Goal: Navigation & Orientation: Find specific page/section

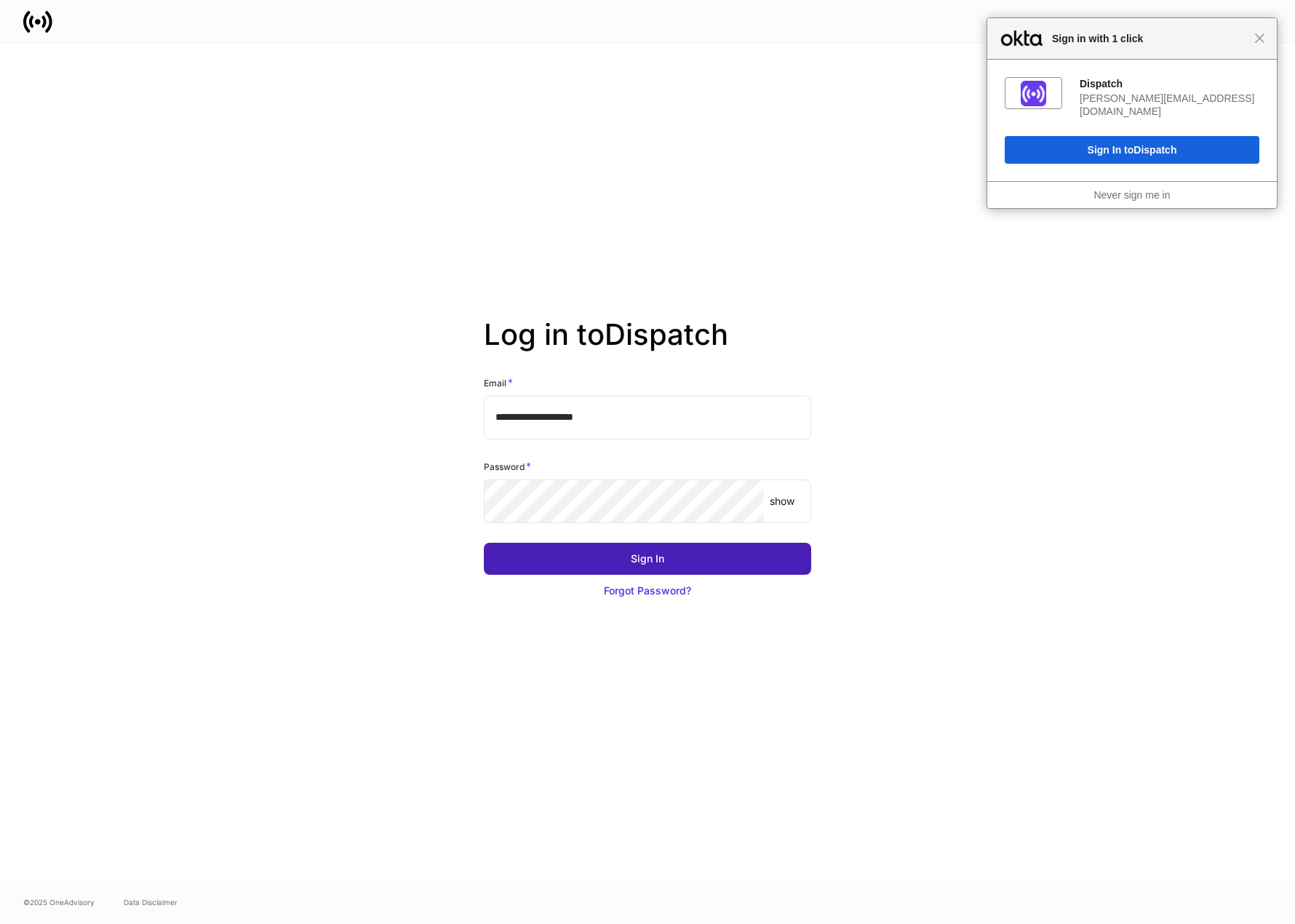
click at [592, 563] on button "Sign In" at bounding box center [647, 558] width 328 height 32
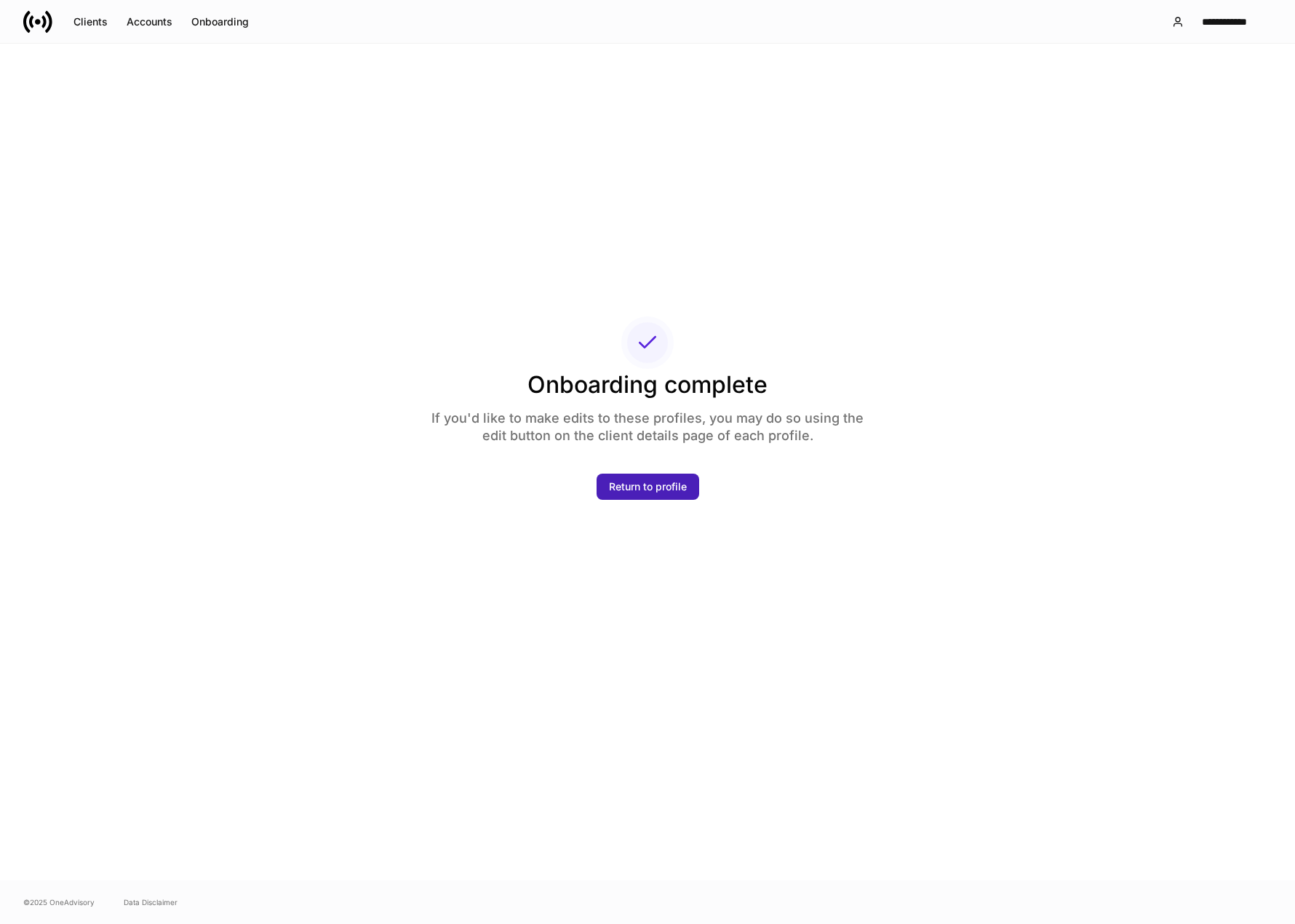
click at [648, 487] on div "Return to profile" at bounding box center [648, 487] width 78 height 15
click at [654, 486] on div "Return to profile" at bounding box center [648, 487] width 78 height 15
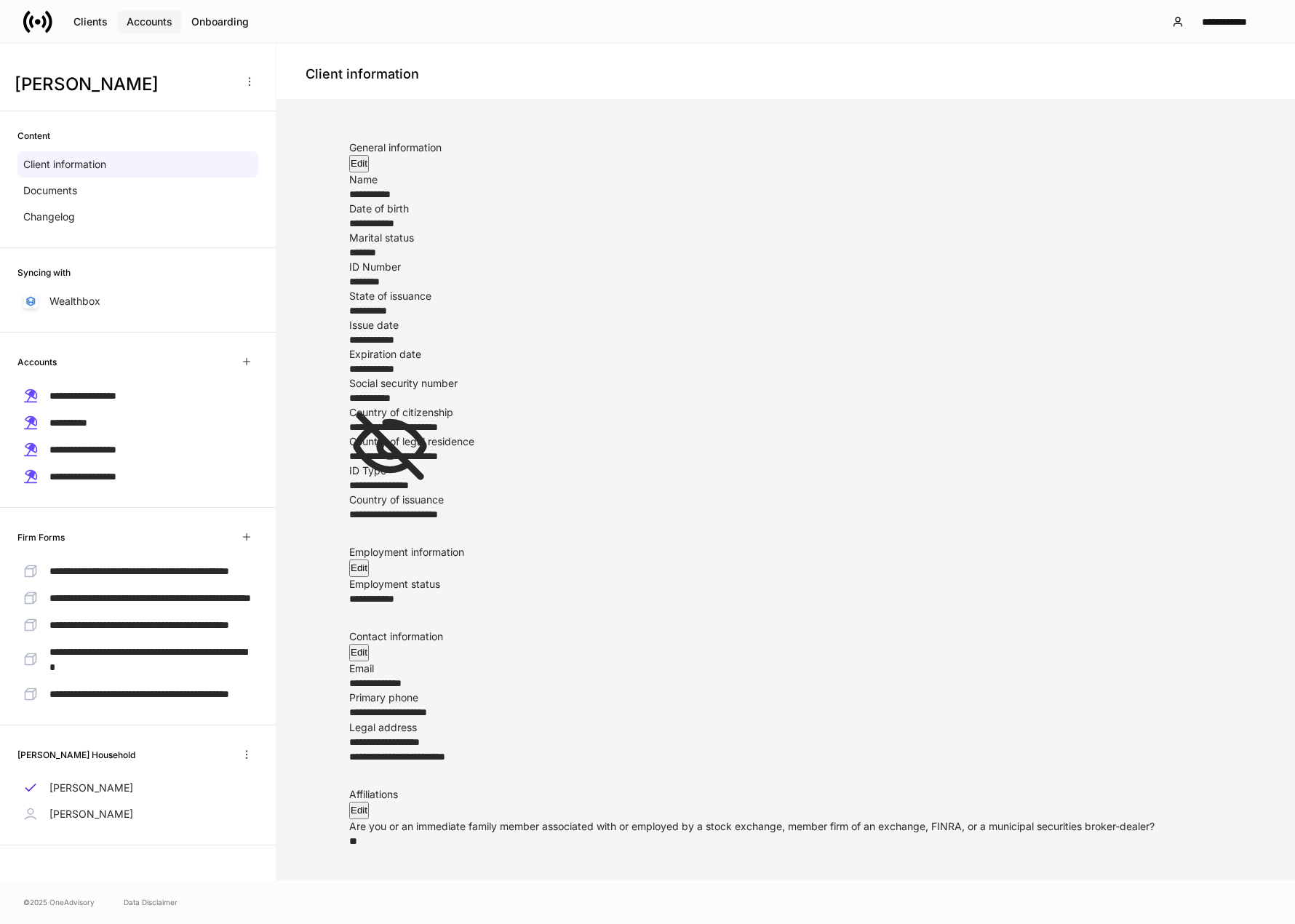
click at [152, 24] on div "Accounts" at bounding box center [149, 22] width 46 height 15
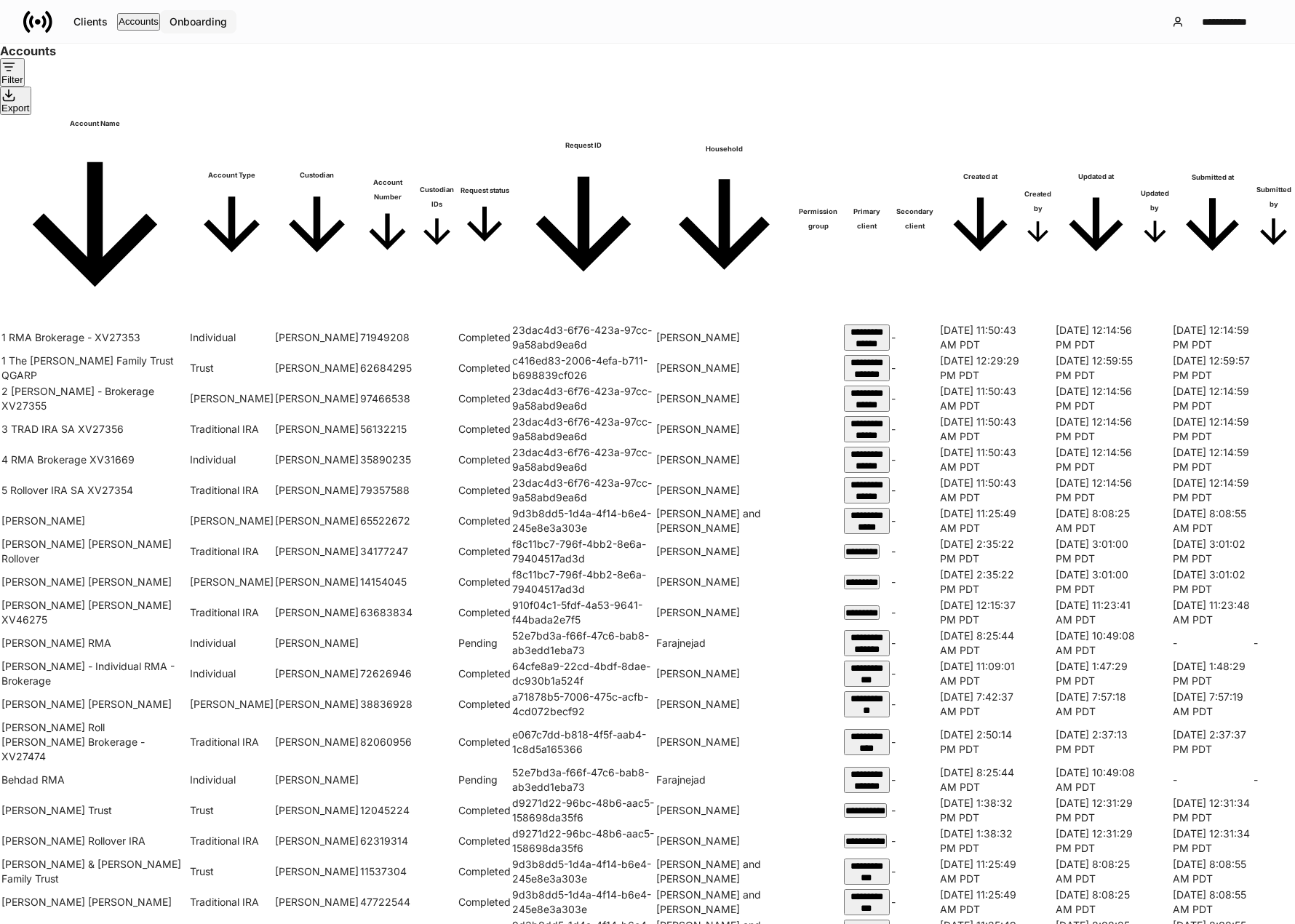
click at [227, 24] on div "Onboarding" at bounding box center [198, 22] width 57 height 15
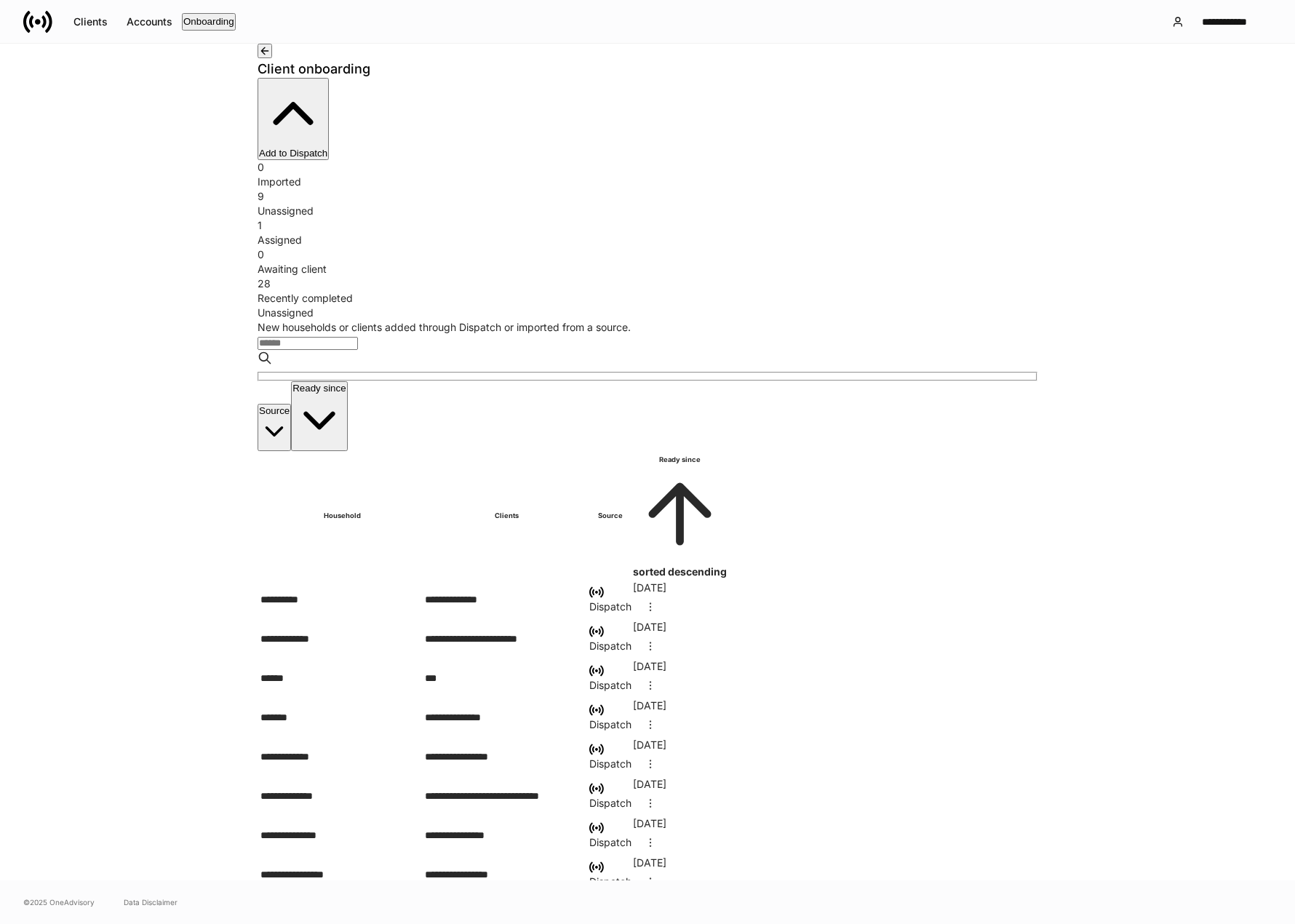
click at [601, 233] on div "Assigned" at bounding box center [648, 240] width 780 height 15
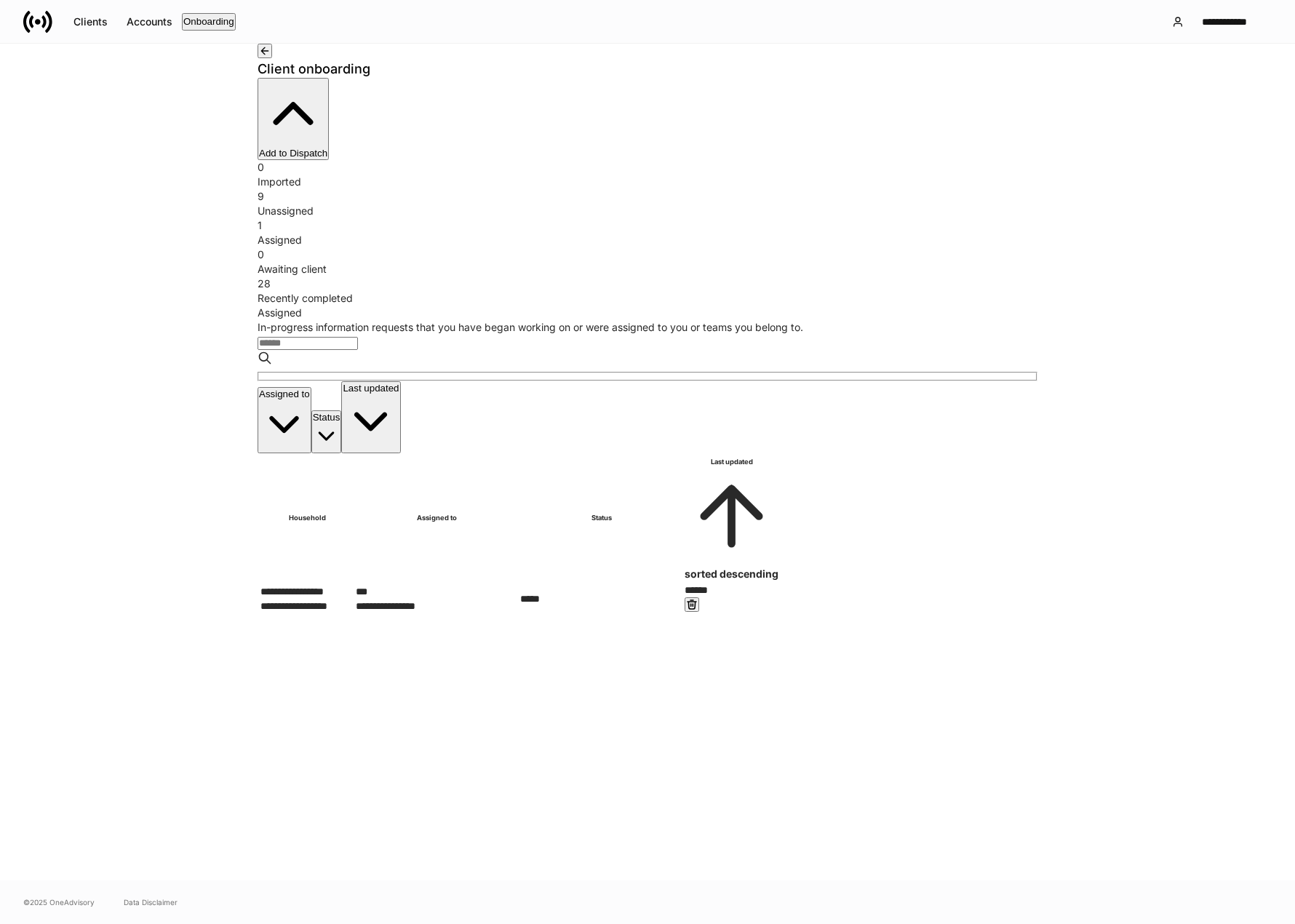
click at [464, 204] on div "Unassigned" at bounding box center [648, 211] width 780 height 15
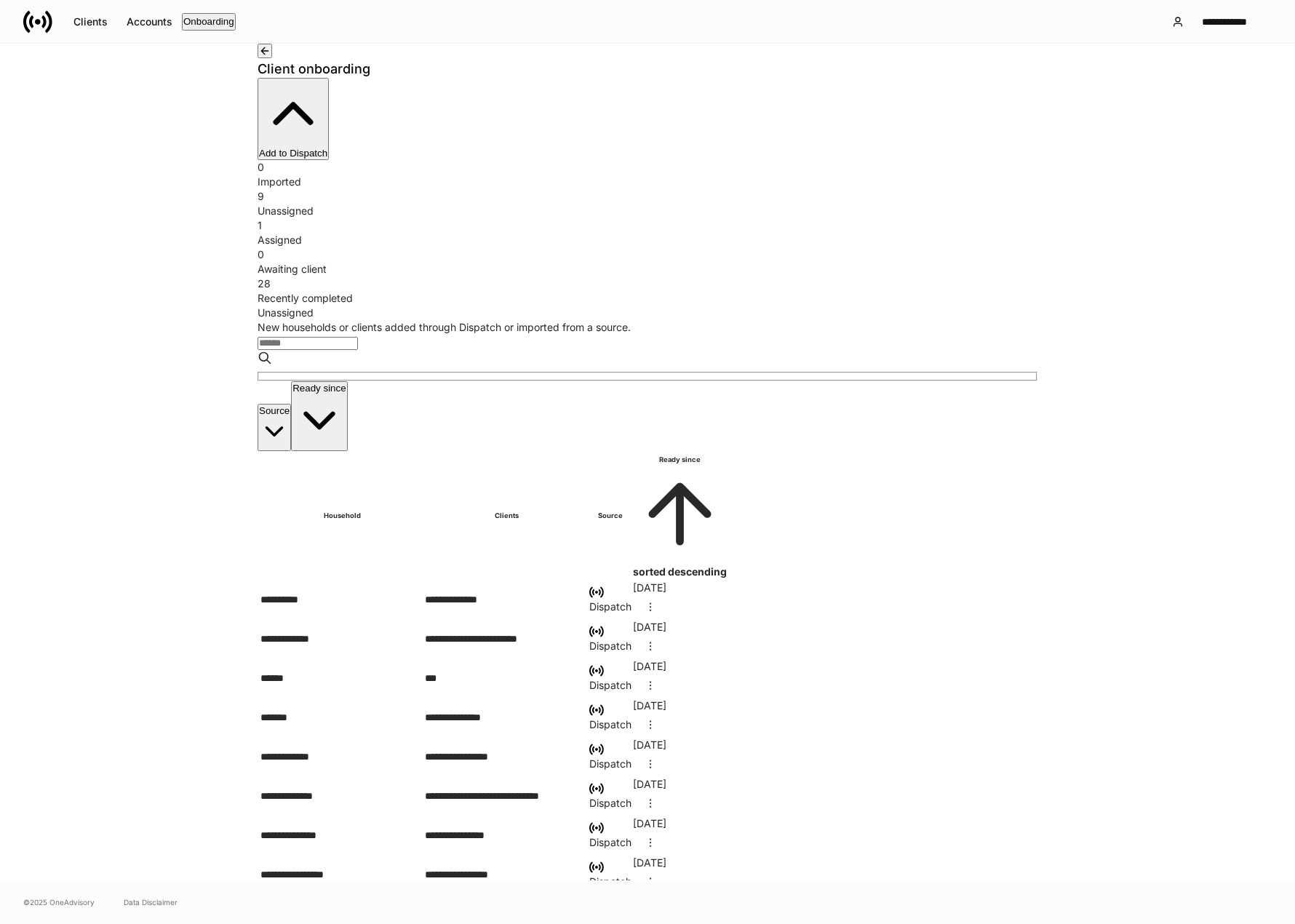
click at [615, 233] on div "Assigned" at bounding box center [648, 240] width 780 height 15
